Goal: Find specific page/section: Find specific page/section

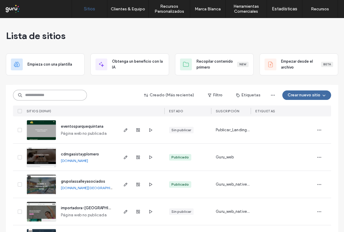
click at [46, 93] on input at bounding box center [50, 95] width 74 height 11
paste input "**********"
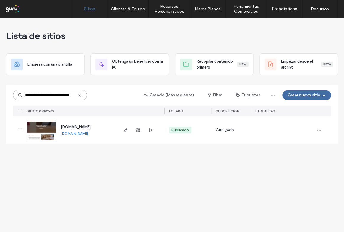
type input "**********"
click at [44, 134] on img at bounding box center [41, 140] width 29 height 40
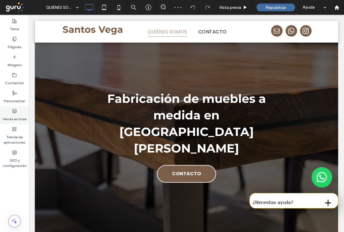
click at [13, 110] on icon at bounding box center [14, 111] width 5 height 5
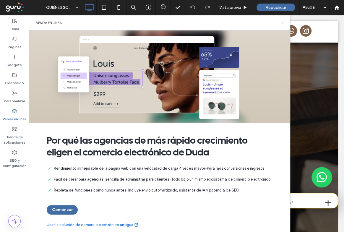
click at [283, 22] on use at bounding box center [282, 23] width 2 height 2
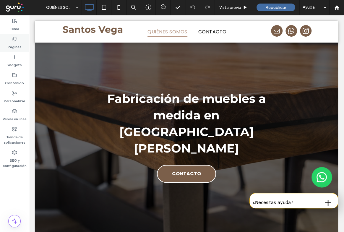
click at [12, 37] on icon at bounding box center [14, 39] width 5 height 5
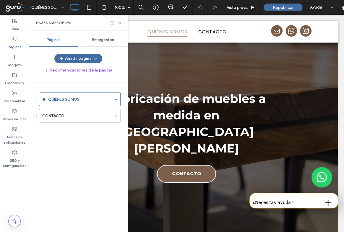
drag, startPoint x: 118, startPoint y: 20, endPoint x: 85, endPoint y: 5, distance: 36.5
click at [118, 21] on icon at bounding box center [120, 23] width 4 height 4
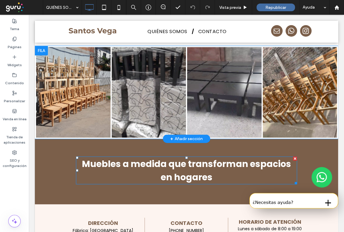
scroll to position [420, 0]
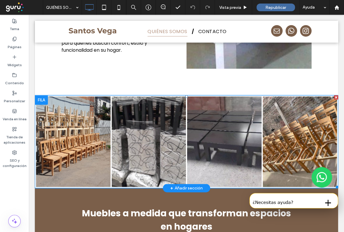
click at [76, 99] on link at bounding box center [73, 142] width 79 height 96
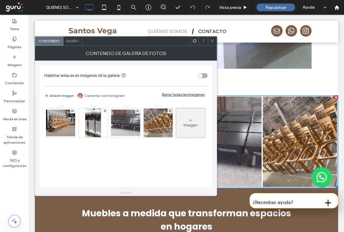
click at [210, 41] on icon at bounding box center [212, 41] width 4 height 4
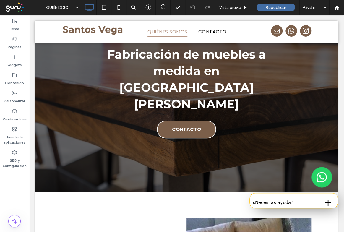
scroll to position [0, 0]
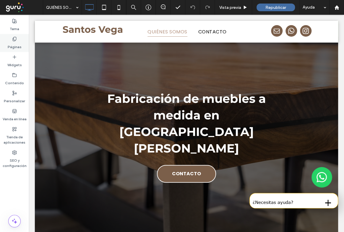
click at [14, 41] on label "Páginas" at bounding box center [15, 45] width 14 height 8
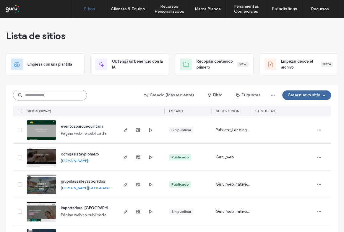
paste input "**********"
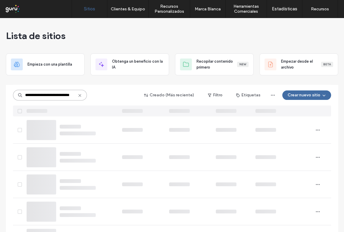
type input "**********"
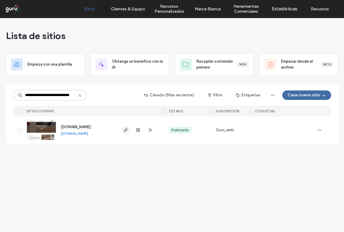
scroll to position [0, 0]
click at [128, 130] on span "button" at bounding box center [125, 129] width 7 height 7
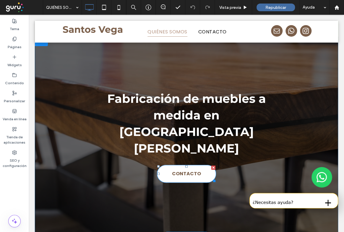
click at [181, 167] on span "CONTACTO" at bounding box center [186, 173] width 29 height 13
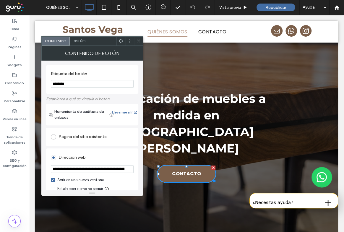
click at [139, 42] on icon at bounding box center [138, 41] width 4 height 4
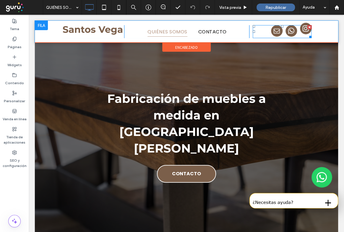
click at [304, 32] on span "instagram" at bounding box center [306, 29] width 12 height 12
